Goal: Download file/media

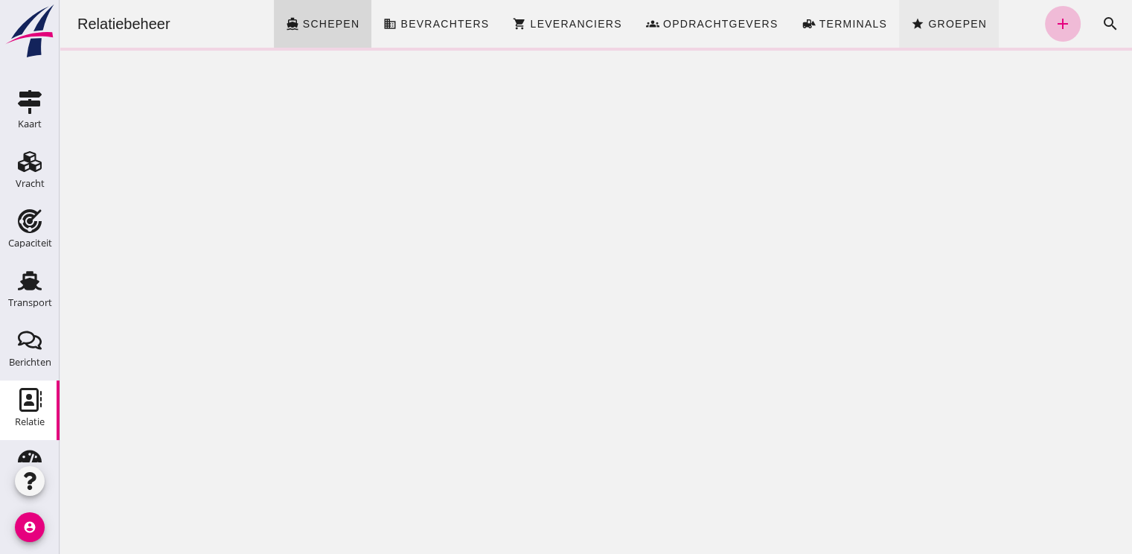
click span "Groepen"
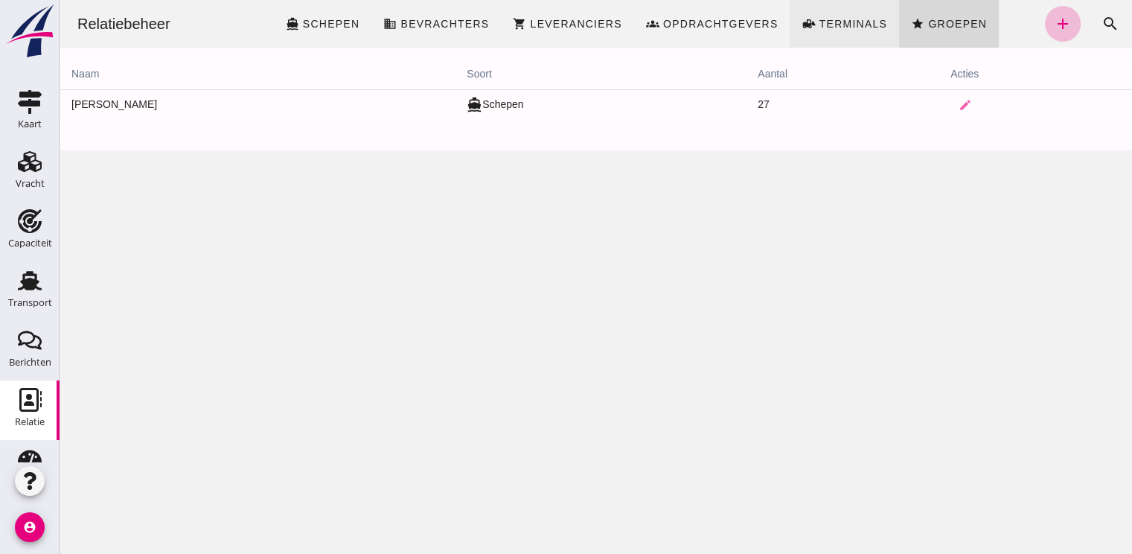
click span "Terminals"
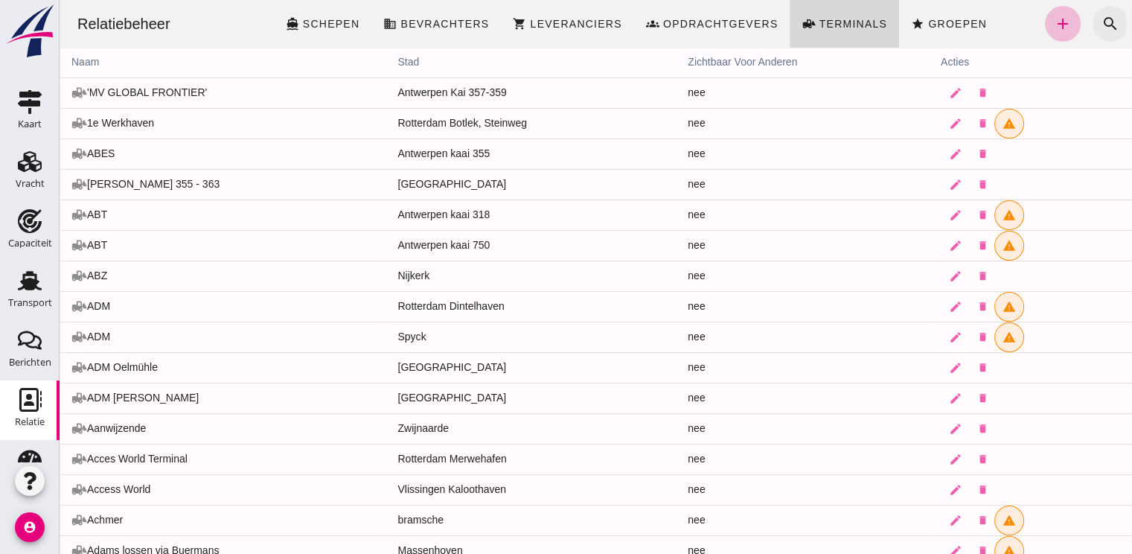
click at [1102, 19] on icon "search" at bounding box center [1111, 24] width 18 height 18
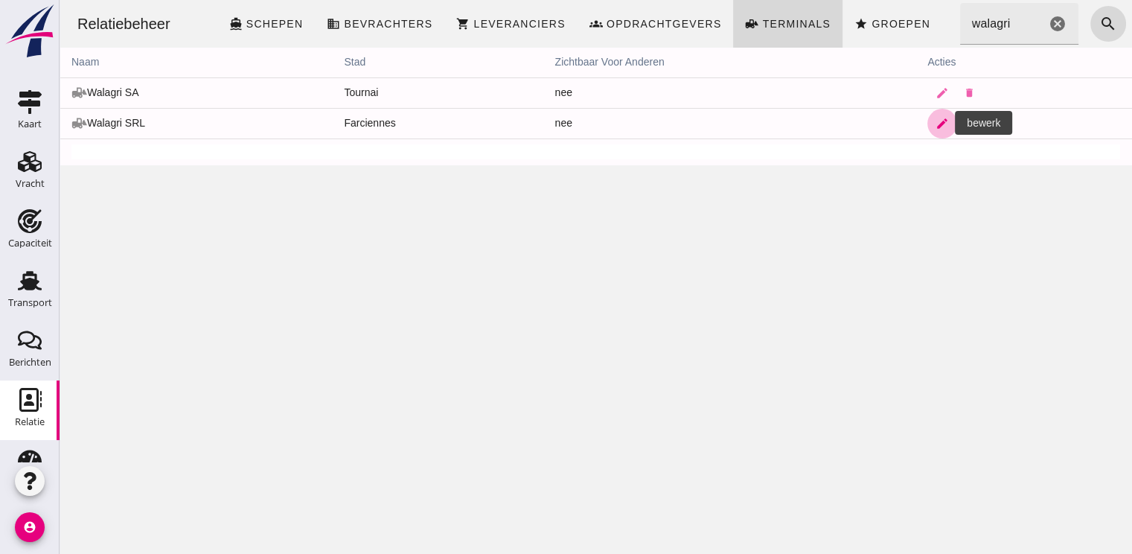
click at [936, 124] on icon "edit" at bounding box center [942, 123] width 13 height 13
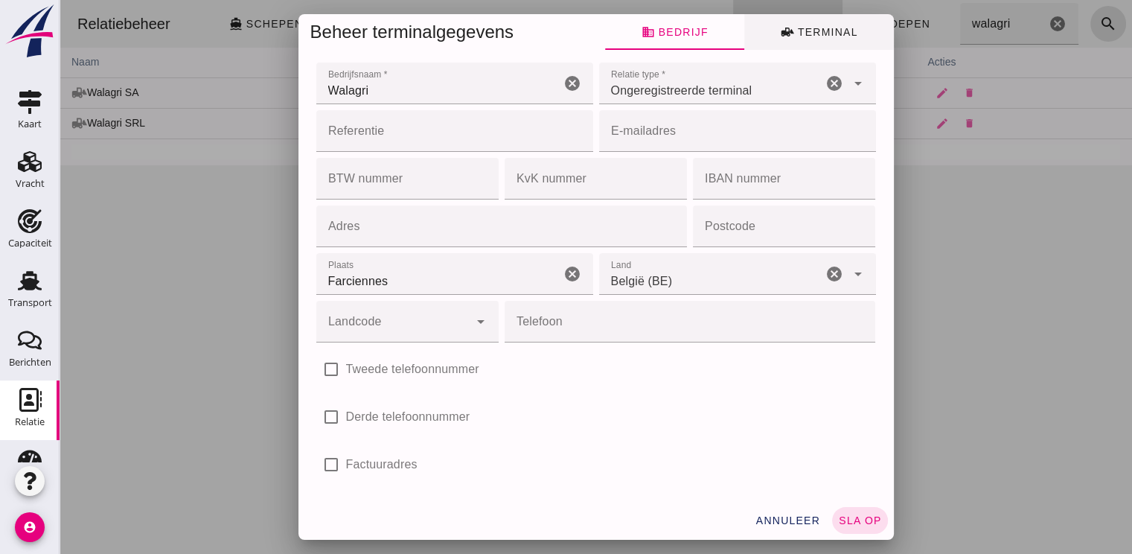
click button "front_loader Terminal"
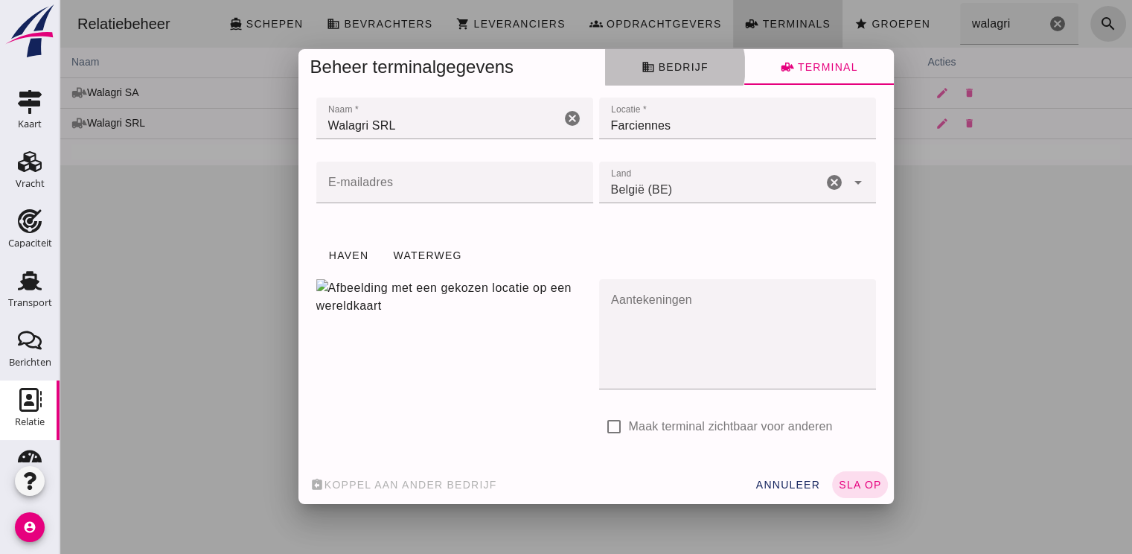
click span "business Bedrijf"
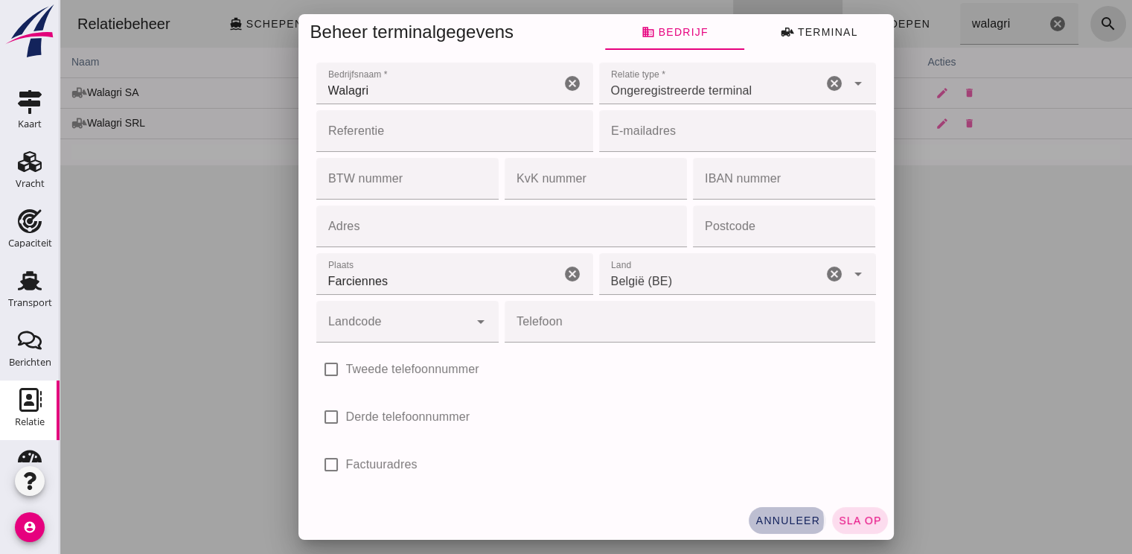
click button "annuleer"
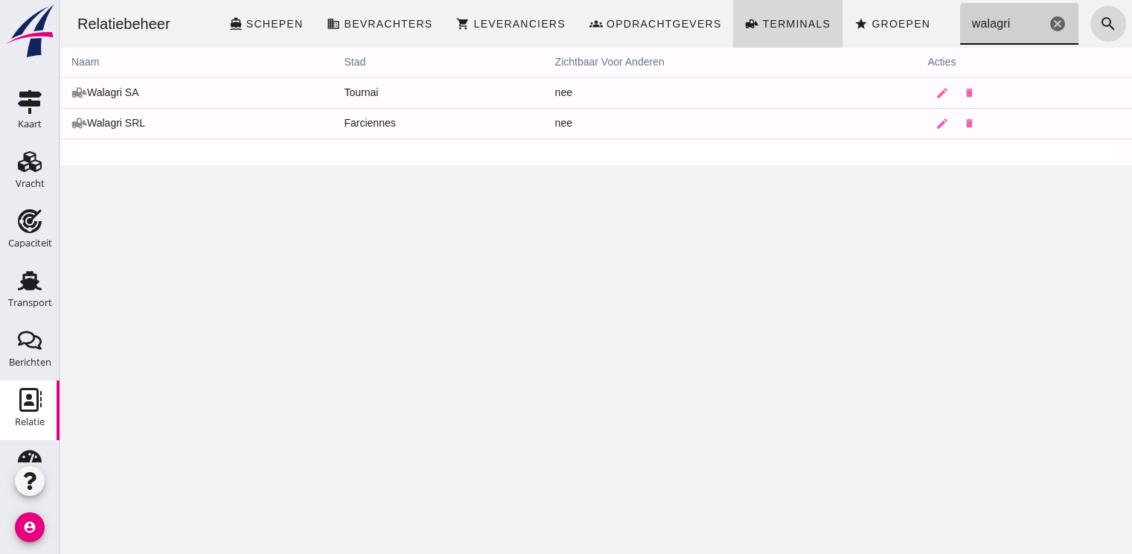
click input "walagri"
type input "w"
type input "s"
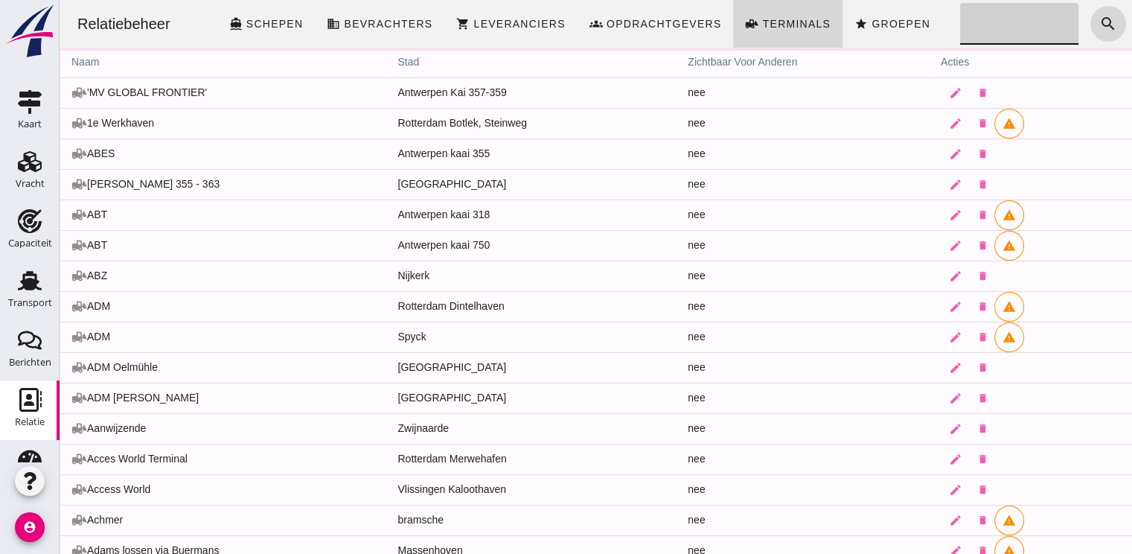
click input "Zoeken..."
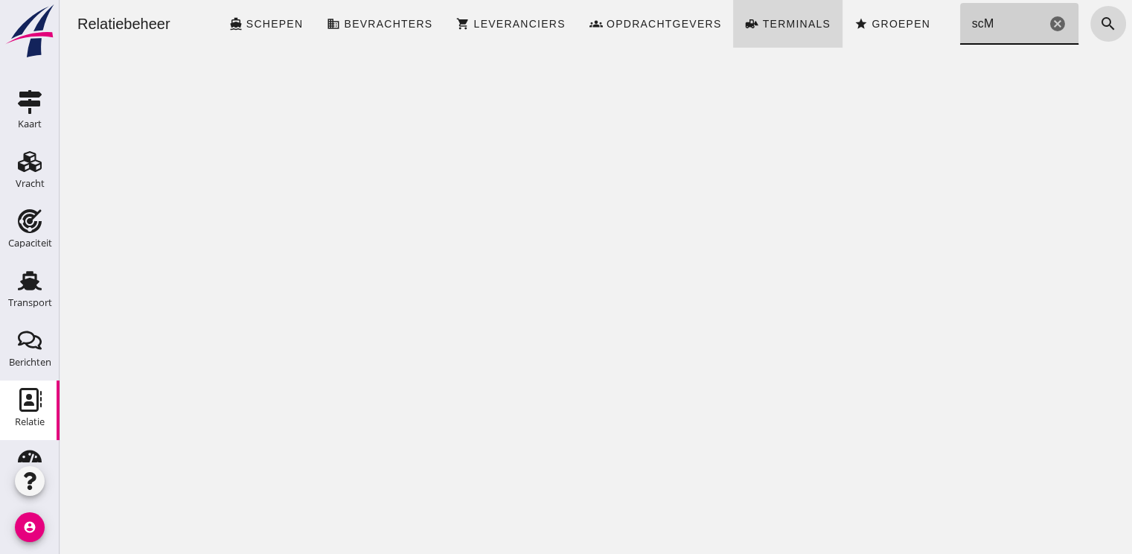
click input "scM"
type input "s"
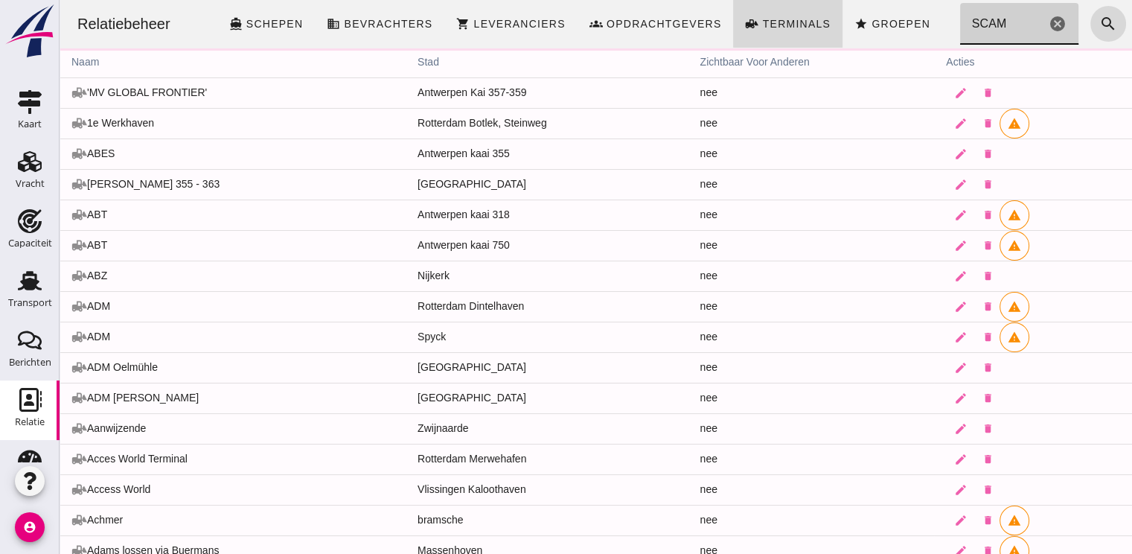
type input "SCAM"
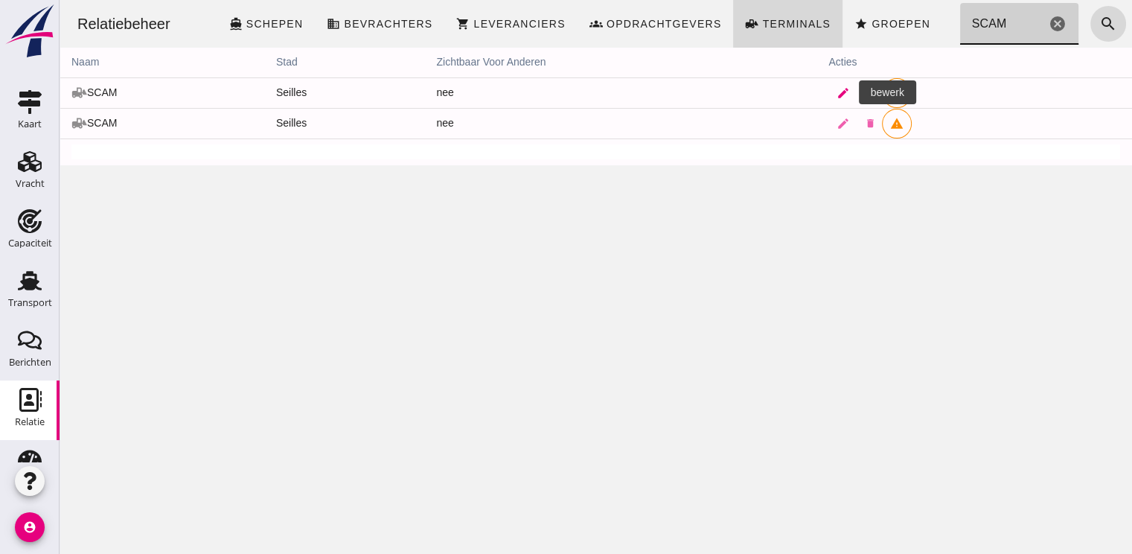
click at [837, 88] on icon "edit" at bounding box center [843, 92] width 13 height 13
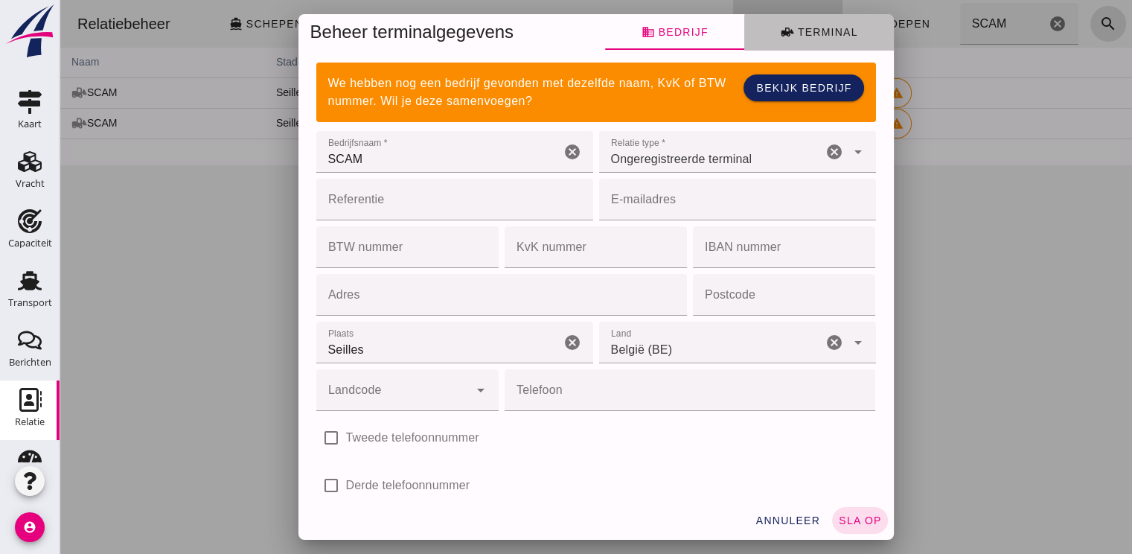
click span "front_loader Terminal"
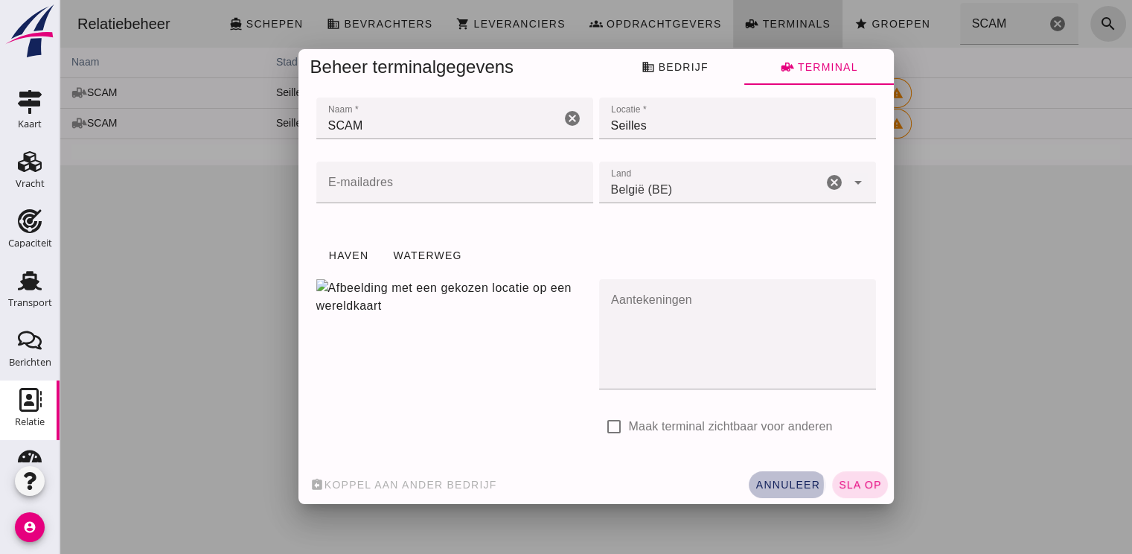
click span "annuleer"
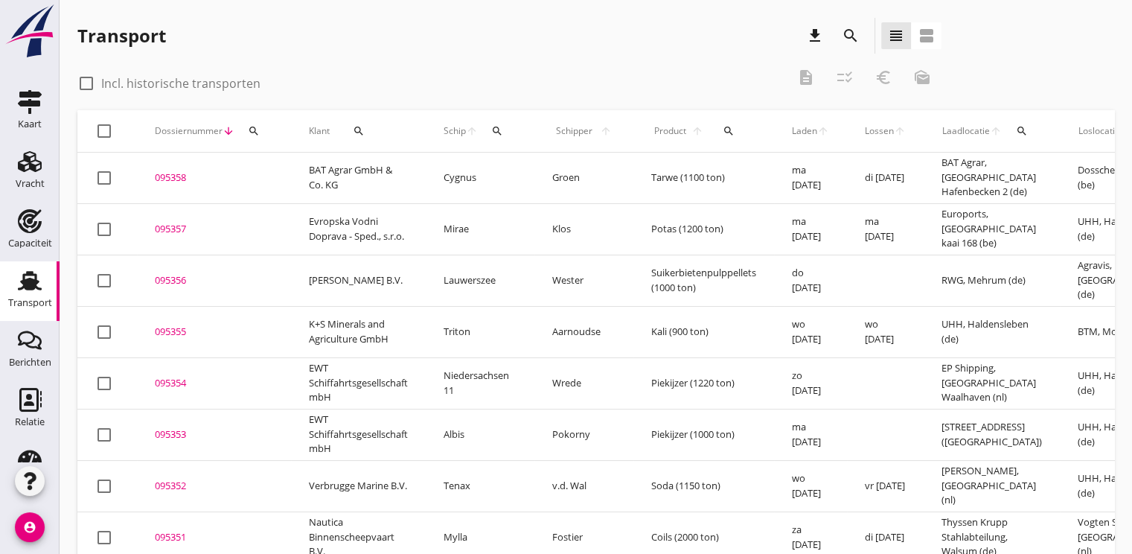
click at [1020, 125] on icon "search" at bounding box center [1022, 131] width 12 height 12
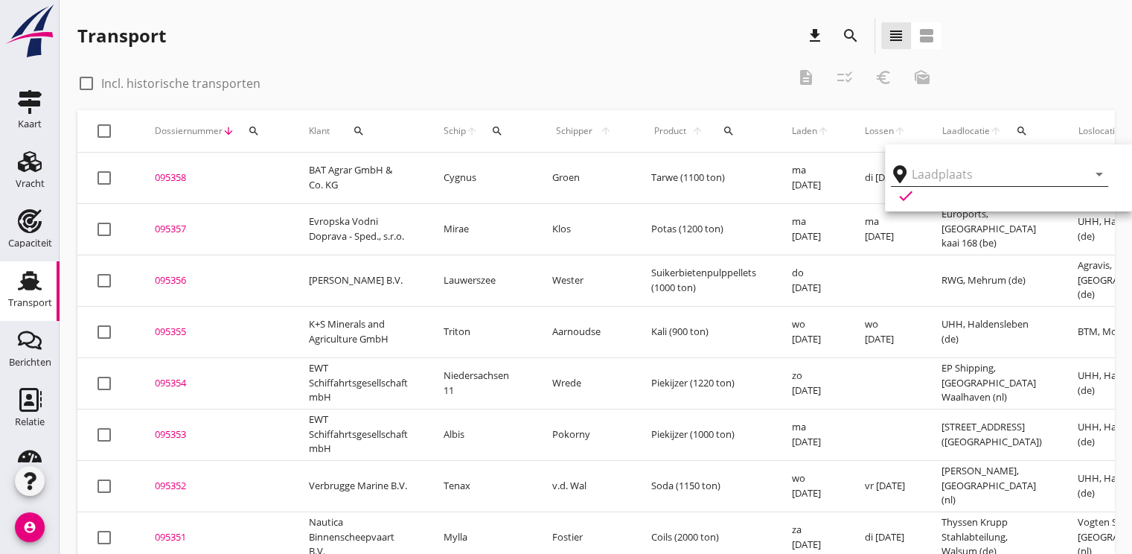
click at [960, 180] on input "text" at bounding box center [989, 174] width 155 height 24
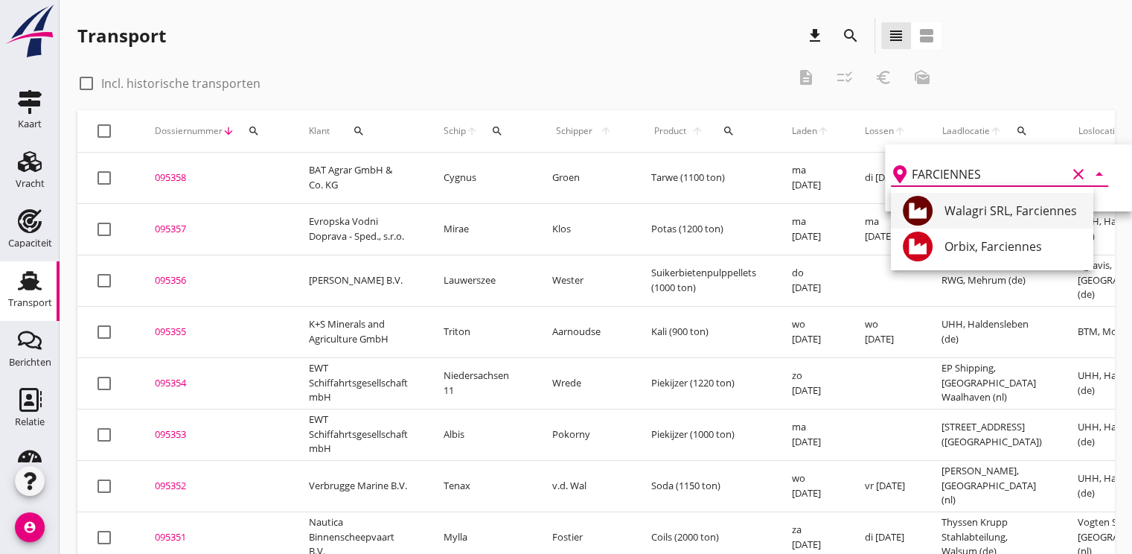
click at [1005, 214] on div "Walagri SRL, Farciennes" at bounding box center [1013, 211] width 137 height 18
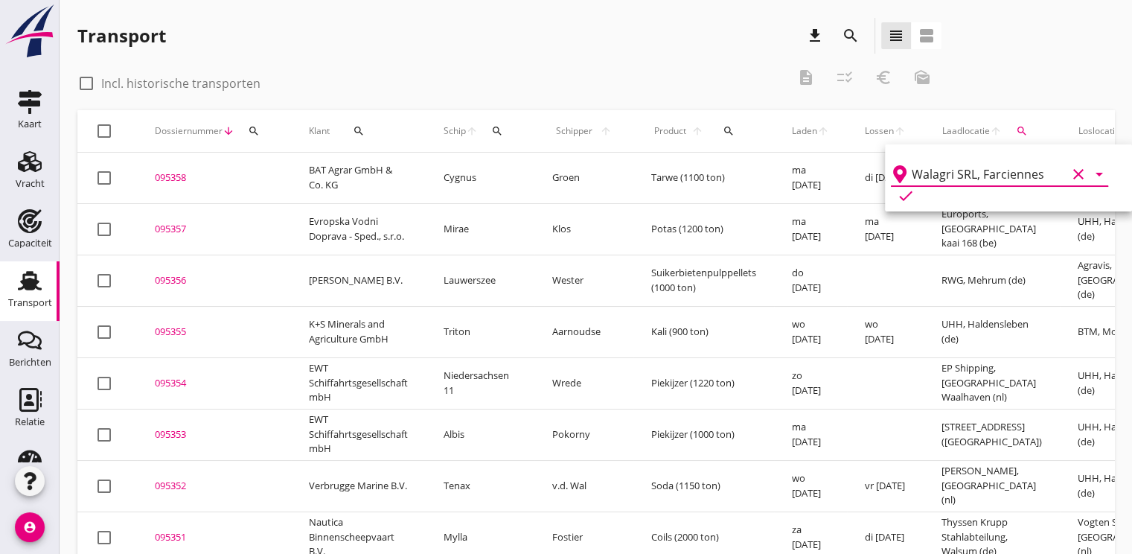
click at [915, 187] on icon "check" at bounding box center [906, 196] width 18 height 18
type input "Walagri SRL"
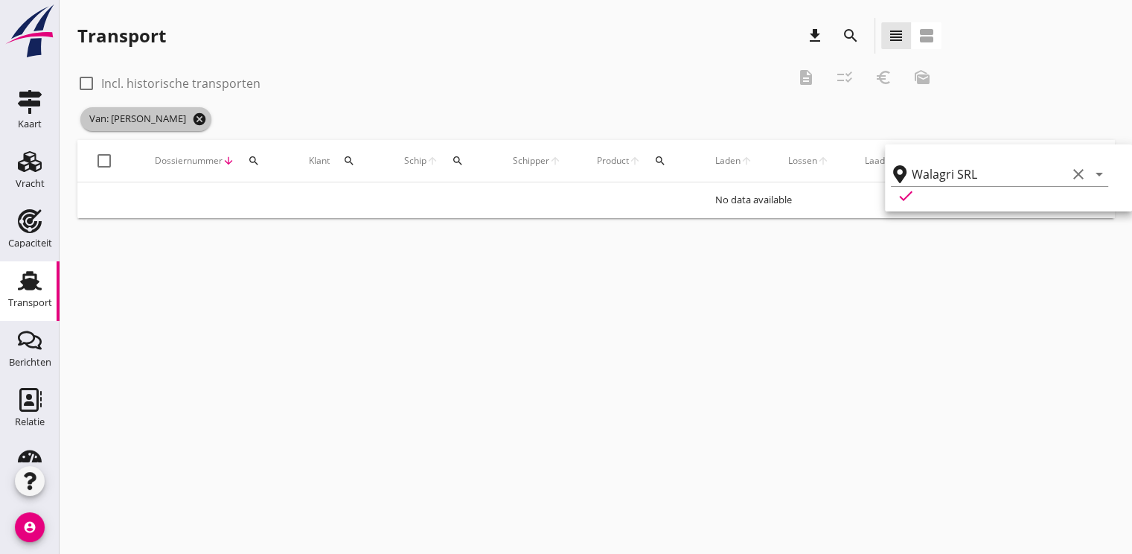
click at [192, 117] on icon "cancel" at bounding box center [199, 119] width 15 height 15
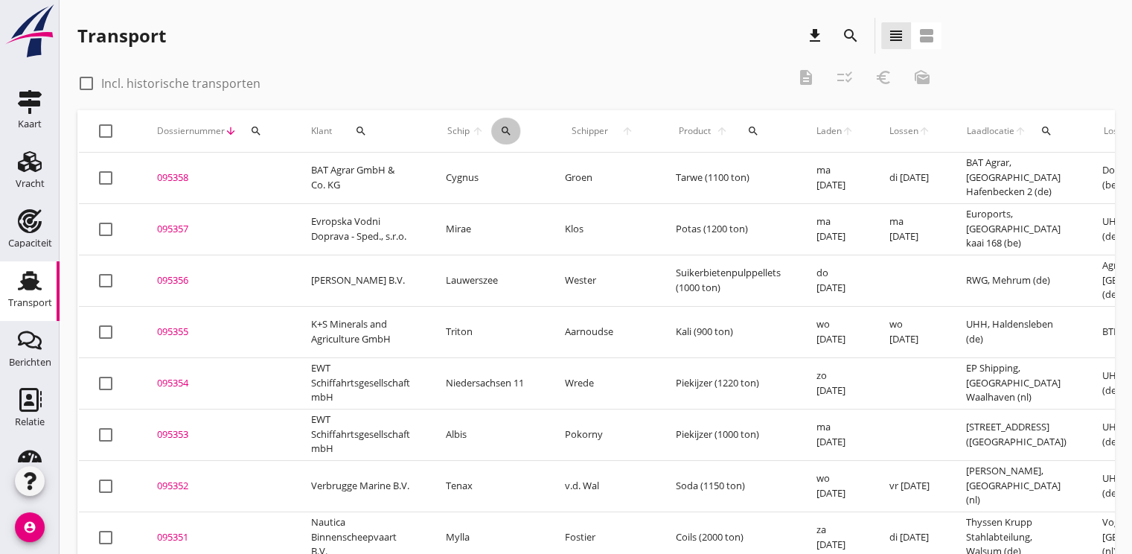
click at [509, 130] on div "search" at bounding box center [506, 131] width 30 height 12
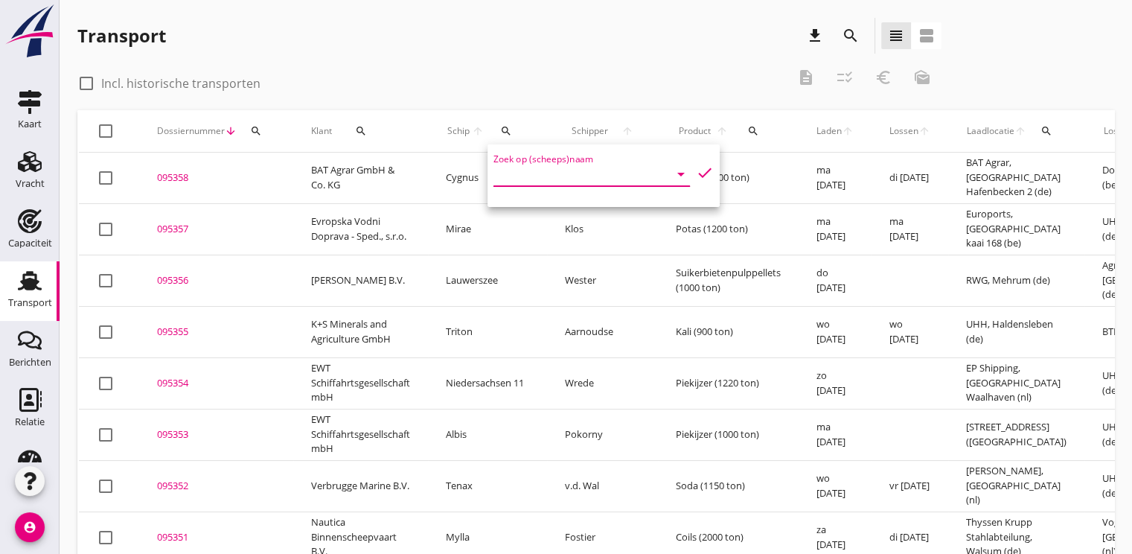
click at [536, 174] on input "Zoek op (scheeps)naam" at bounding box center [571, 174] width 155 height 24
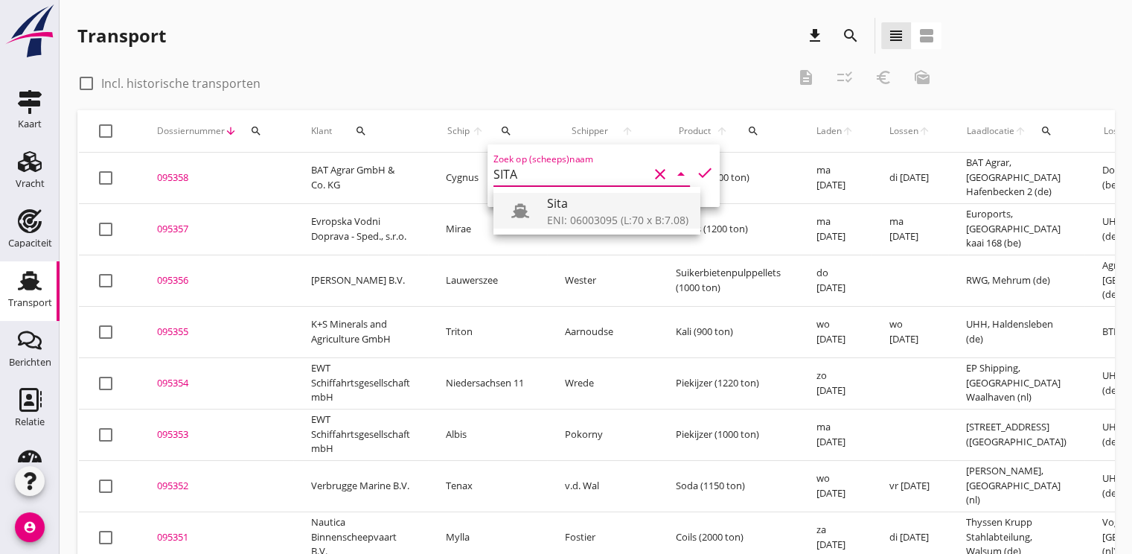
click at [572, 204] on div "Sita" at bounding box center [617, 203] width 141 height 18
click at [696, 176] on icon "check" at bounding box center [705, 173] width 18 height 18
type input "Sita"
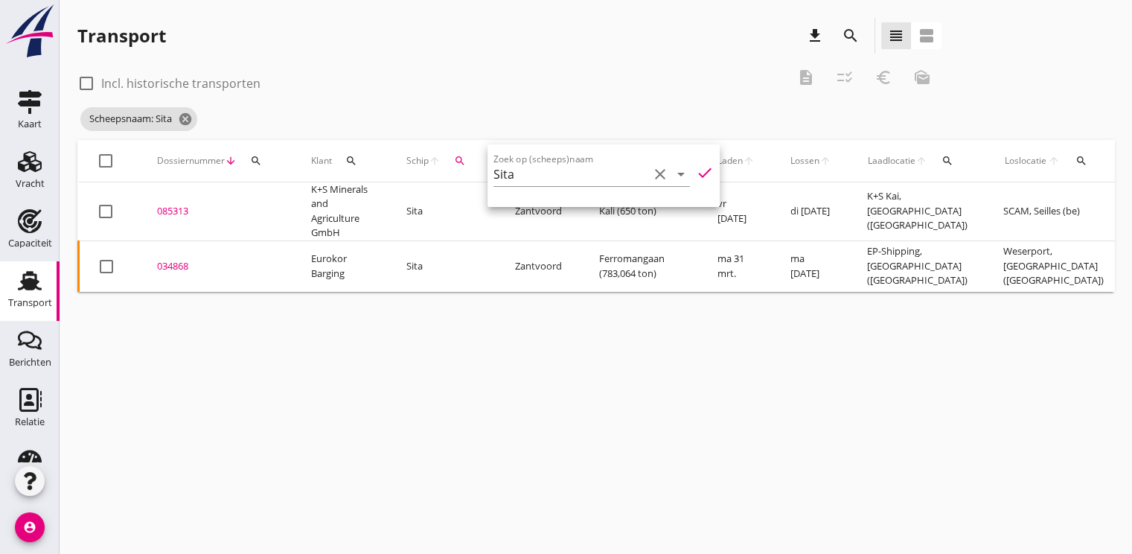
click at [179, 208] on div "085313" at bounding box center [216, 211] width 118 height 15
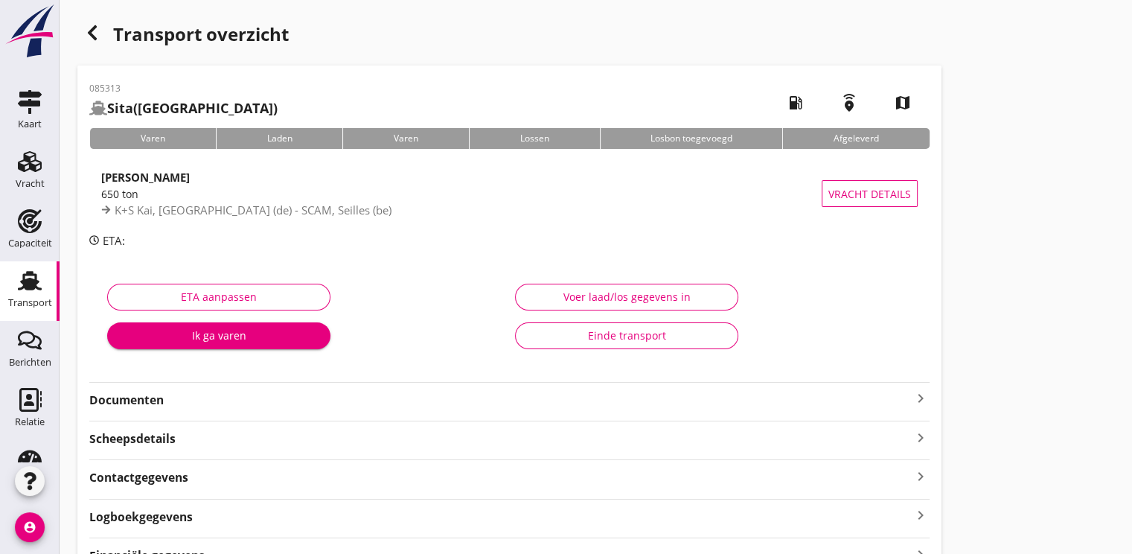
click at [101, 405] on strong "Documenten" at bounding box center [500, 400] width 823 height 17
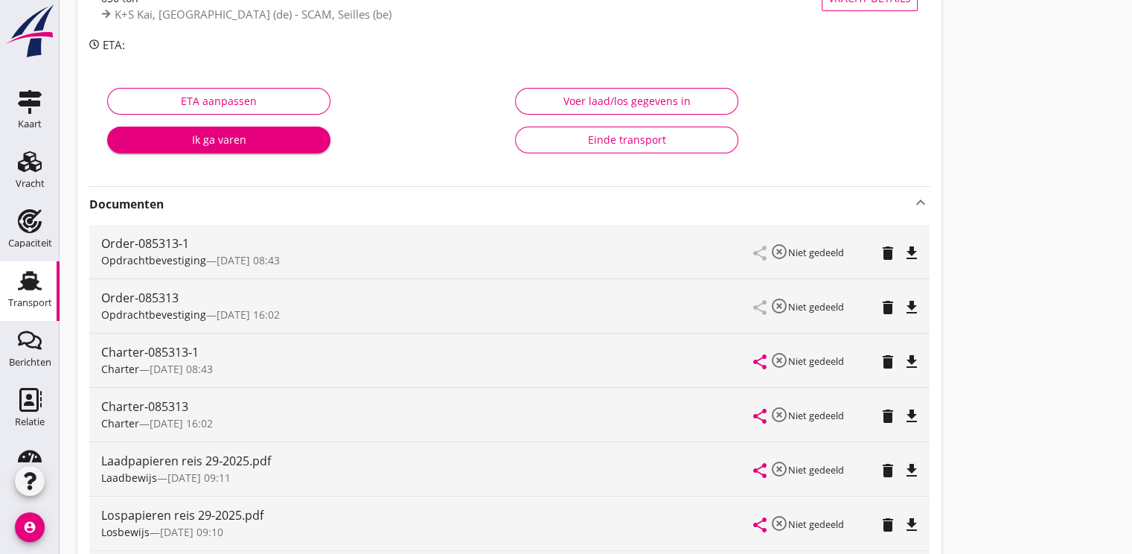
scroll to position [223, 0]
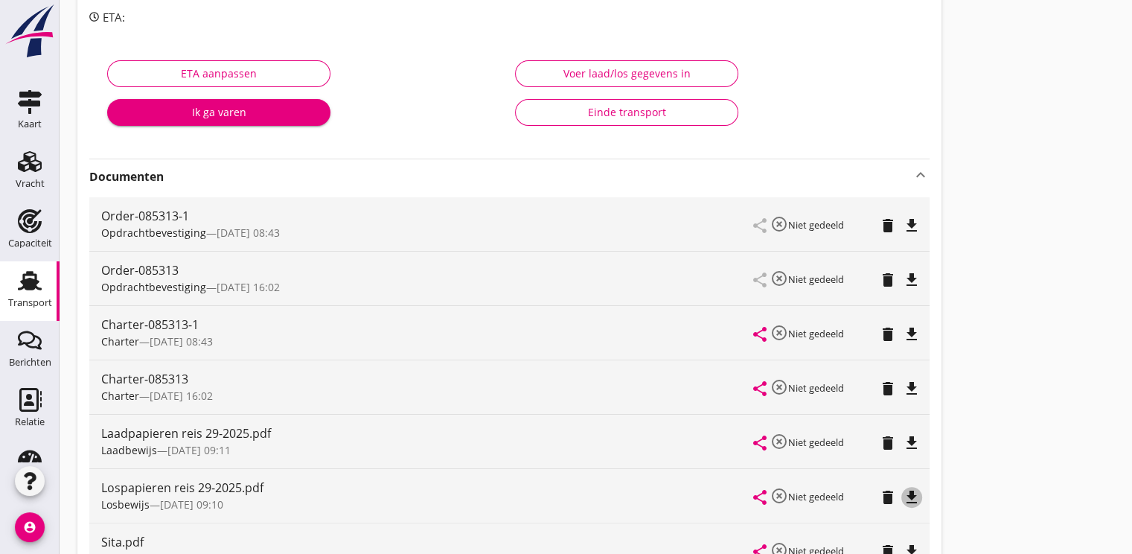
click at [917, 491] on icon "file_download" at bounding box center [912, 497] width 18 height 18
click at [909, 336] on icon "file_download" at bounding box center [912, 334] width 18 height 18
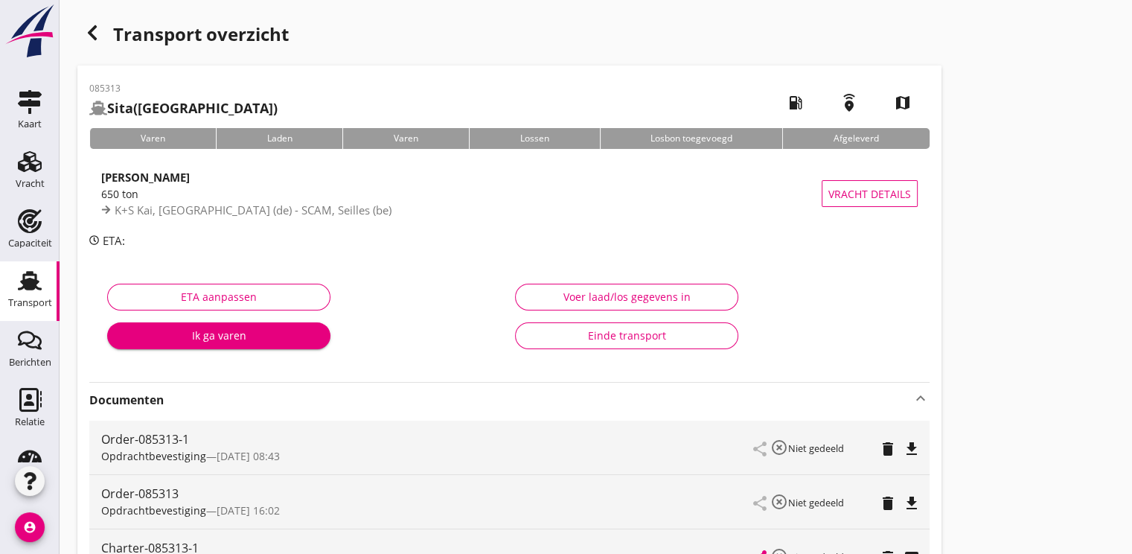
click at [98, 39] on icon "button" at bounding box center [92, 33] width 18 height 18
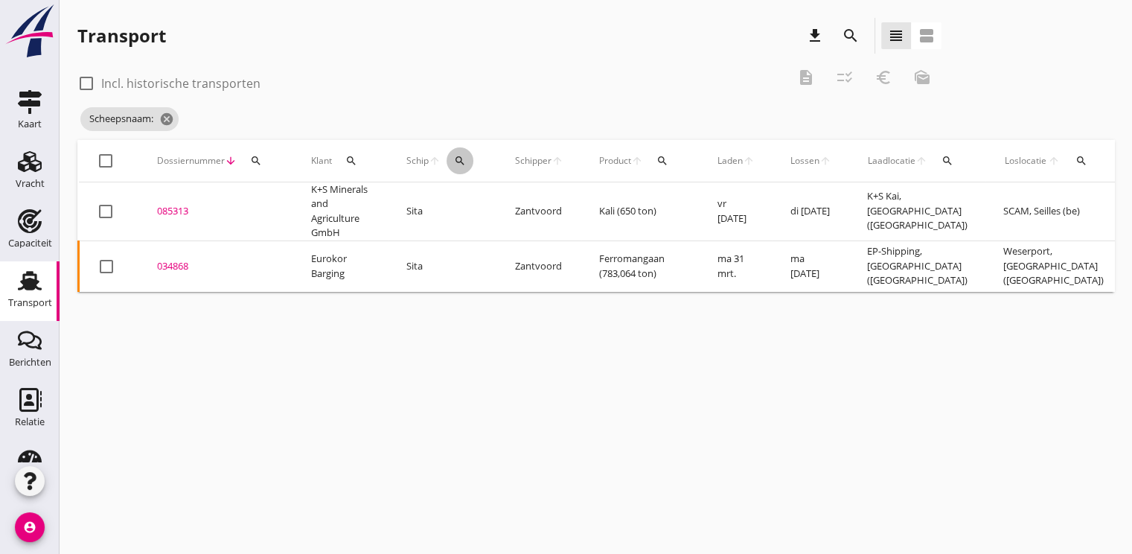
click at [463, 156] on icon "search" at bounding box center [460, 161] width 12 height 12
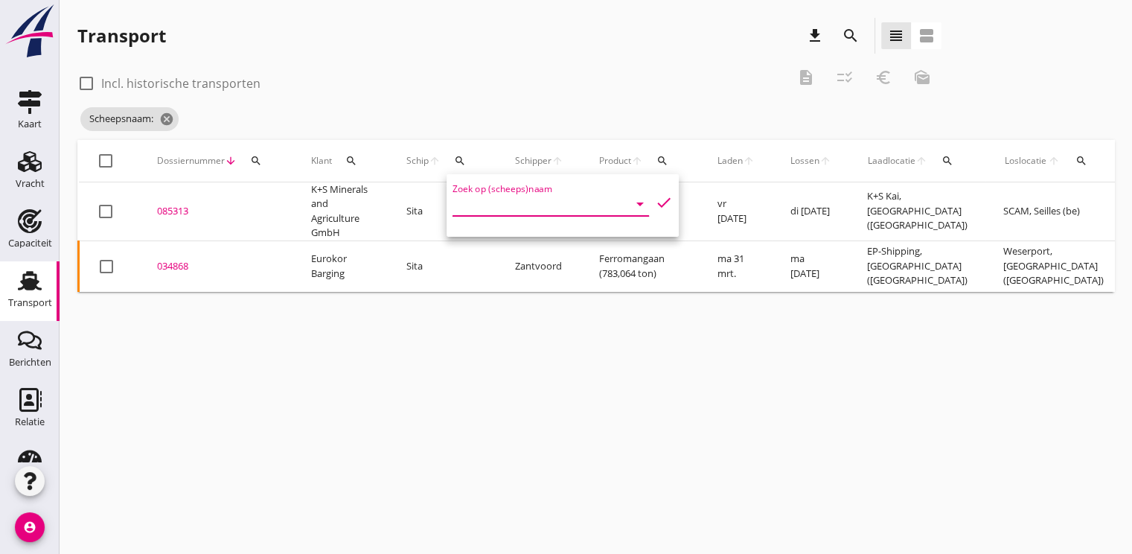
click at [473, 202] on input "Zoek op (scheeps)naam" at bounding box center [530, 204] width 155 height 24
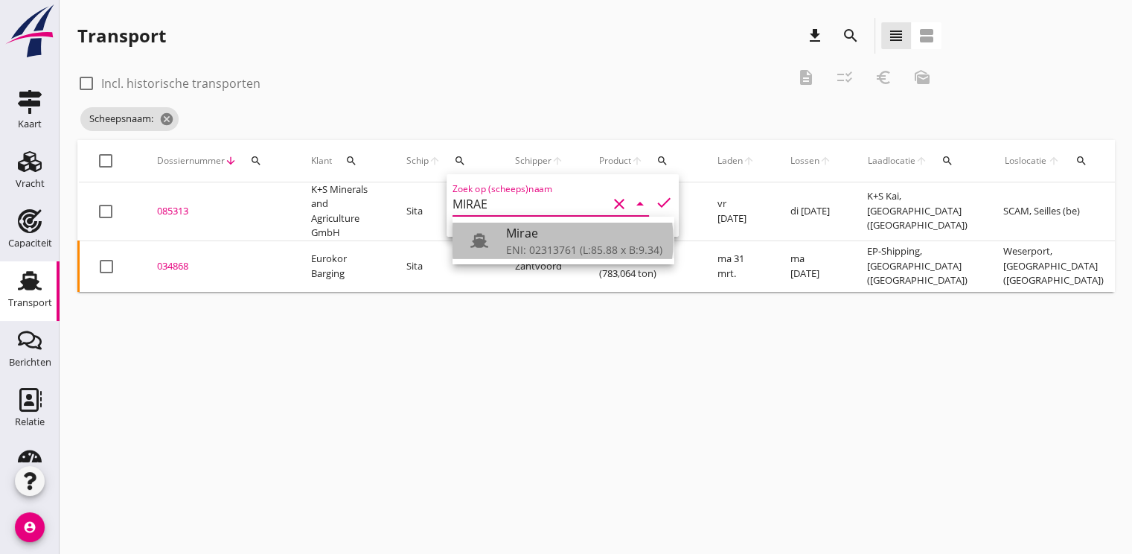
click at [543, 243] on div "ENI: 02313761 (L:85.88 x B:9.34)" at bounding box center [584, 250] width 156 height 16
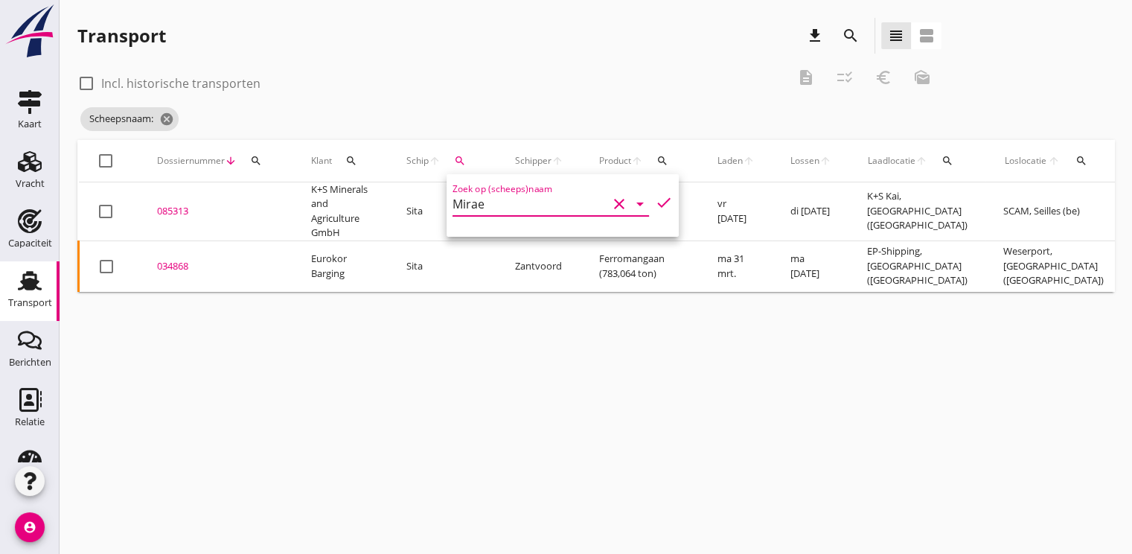
click at [656, 202] on icon "check" at bounding box center [664, 203] width 18 height 18
type input "Mirae"
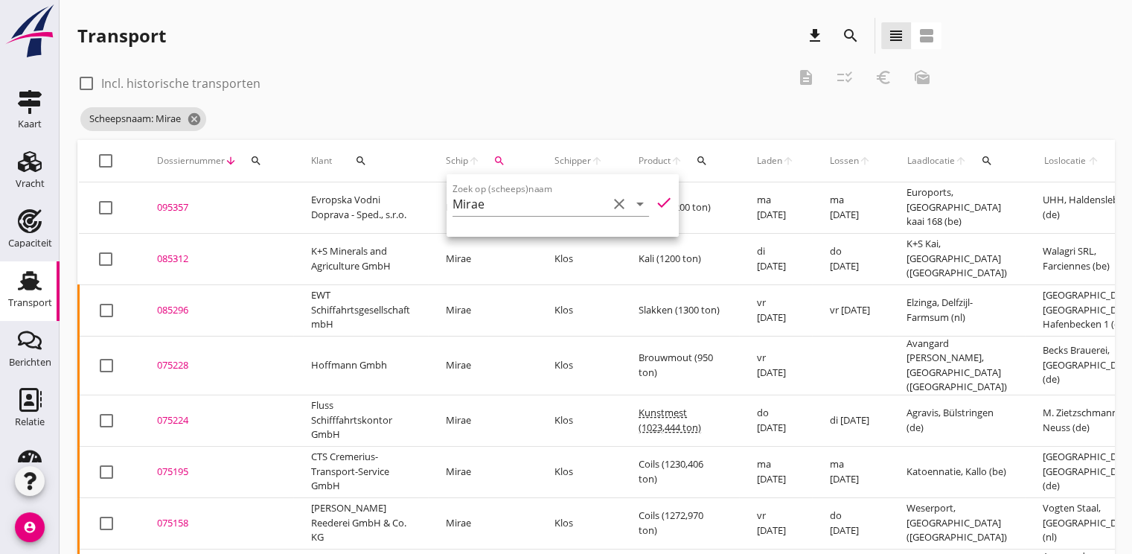
click at [160, 258] on div "085312" at bounding box center [216, 259] width 118 height 15
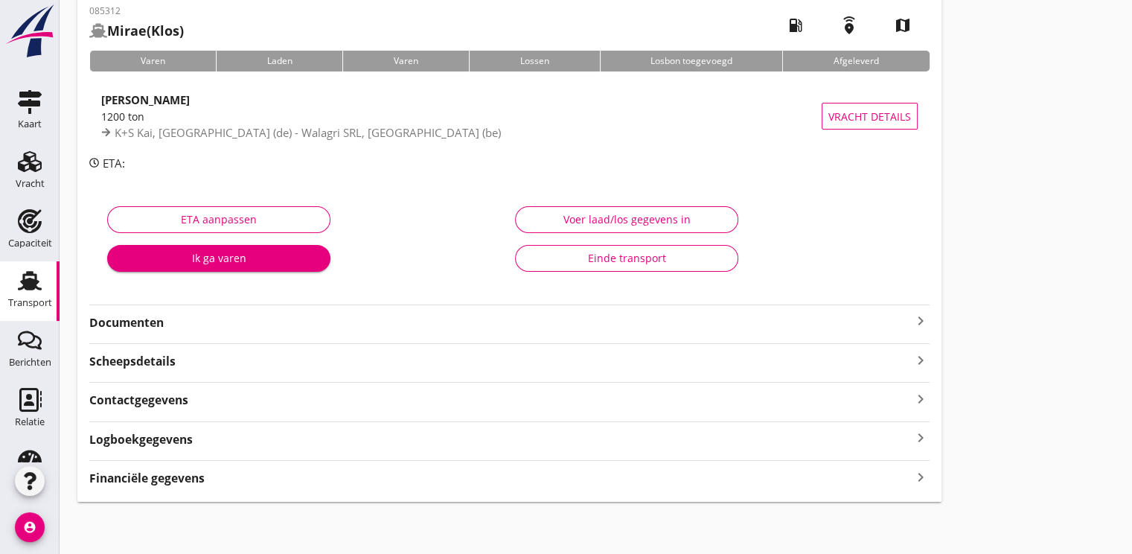
scroll to position [78, 0]
click at [137, 319] on strong "Documenten" at bounding box center [500, 321] width 823 height 17
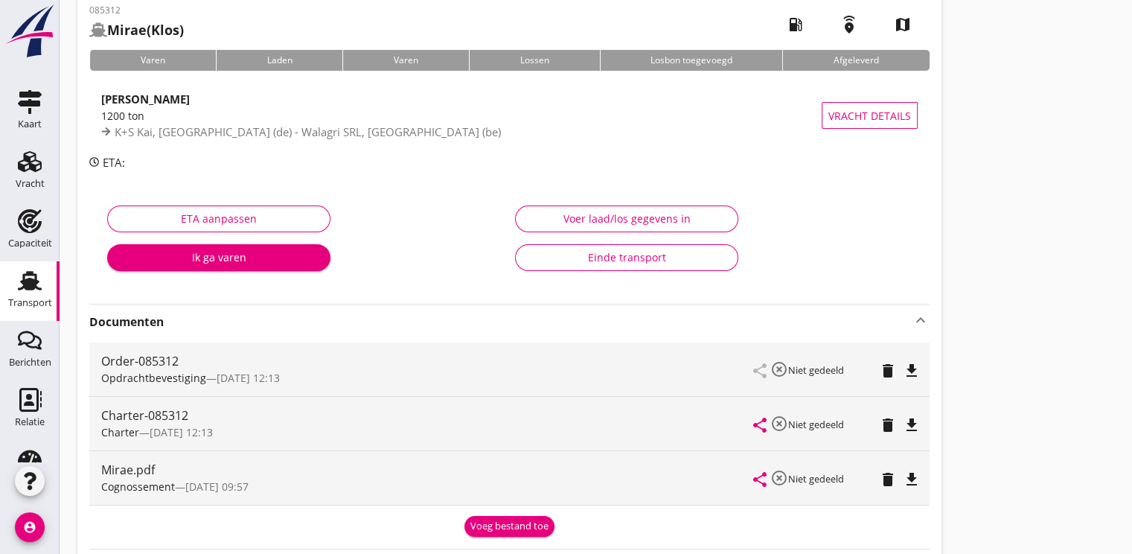
click at [910, 419] on icon "file_download" at bounding box center [912, 425] width 18 height 18
